Goal: Check status

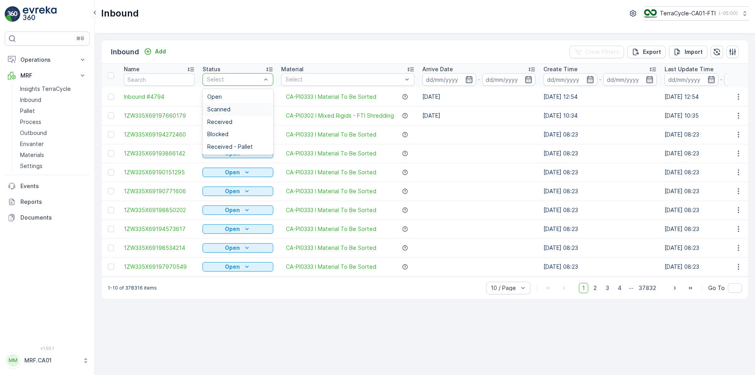
click at [225, 107] on span "Scanned" at bounding box center [218, 109] width 23 height 6
click at [240, 28] on div "Inbound TerraCycle-CA01-FTI ( -05:00 )" at bounding box center [425, 16] width 661 height 33
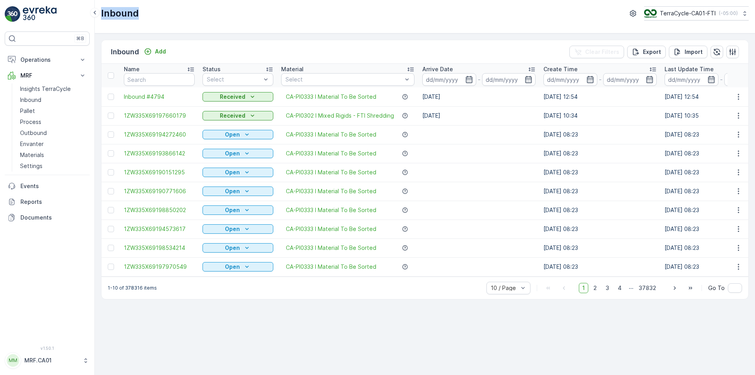
drag, startPoint x: 192, startPoint y: 19, endPoint x: 101, endPoint y: 12, distance: 91.2
click at [101, 12] on div "Inbound TerraCycle-CA01-FTI ( -05:00 )" at bounding box center [425, 13] width 648 height 14
click at [168, 15] on div "Inbound TerraCycle-CA01-FTI ( -05:00 )" at bounding box center [425, 13] width 648 height 14
drag, startPoint x: 168, startPoint y: 15, endPoint x: 110, endPoint y: 15, distance: 57.8
click at [110, 15] on div "Inbound TerraCycle-CA01-FTI ( -05:00 )" at bounding box center [425, 13] width 648 height 14
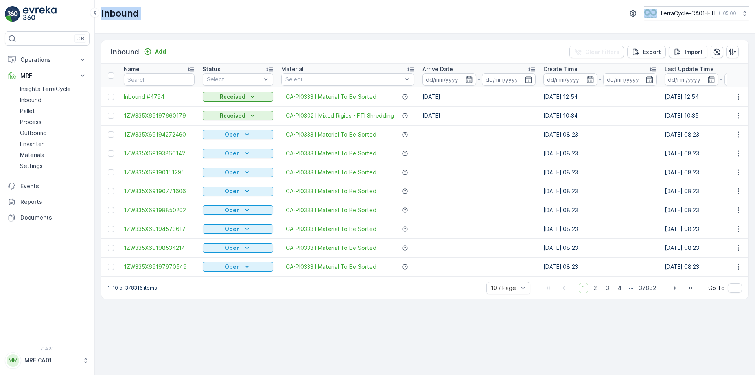
click at [178, 13] on div "Inbound TerraCycle-CA01-FTI ( -05:00 )" at bounding box center [425, 13] width 648 height 14
drag, startPoint x: 178, startPoint y: 16, endPoint x: 101, endPoint y: 20, distance: 77.2
click at [101, 20] on div "Inbound TerraCycle-CA01-FTI ( -05:00 )" at bounding box center [425, 16] width 661 height 33
click at [181, 24] on div "Inbound TerraCycle-CA01-FTI ( -05:00 )" at bounding box center [425, 16] width 661 height 33
click at [175, 16] on div "Inbound TerraCycle-CA01-FTI ( -05:00 )" at bounding box center [425, 13] width 648 height 14
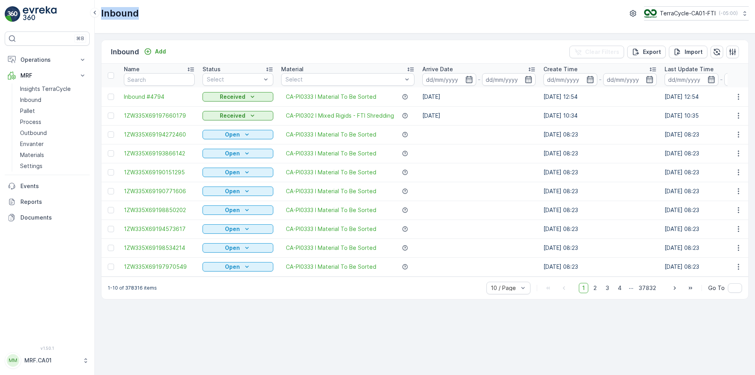
click at [158, 17] on div "Inbound TerraCycle-CA01-FTI ( -05:00 )" at bounding box center [425, 13] width 648 height 14
drag, startPoint x: 150, startPoint y: 13, endPoint x: 100, endPoint y: 18, distance: 50.9
click at [100, 18] on div "Inbound TerraCycle-CA01-FTI ( -05:00 )" at bounding box center [425, 16] width 661 height 33
